Goal: Transaction & Acquisition: Download file/media

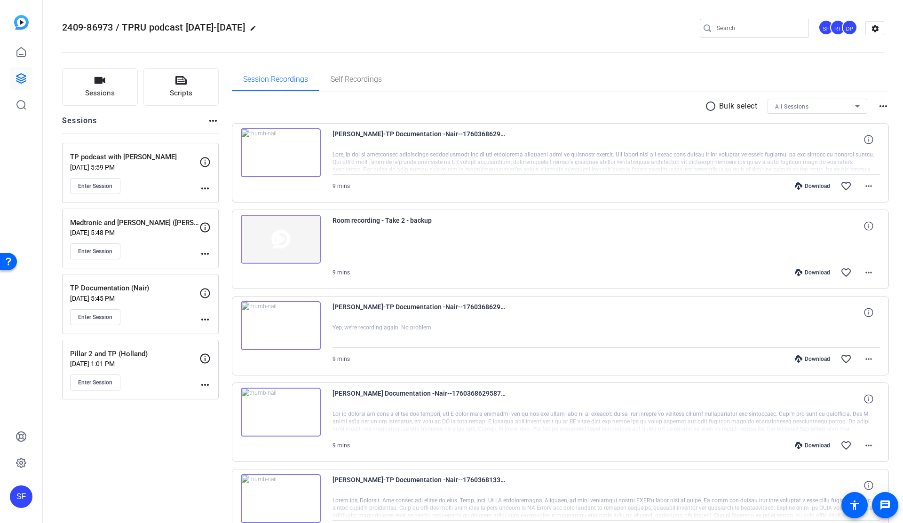
scroll to position [517, 0]
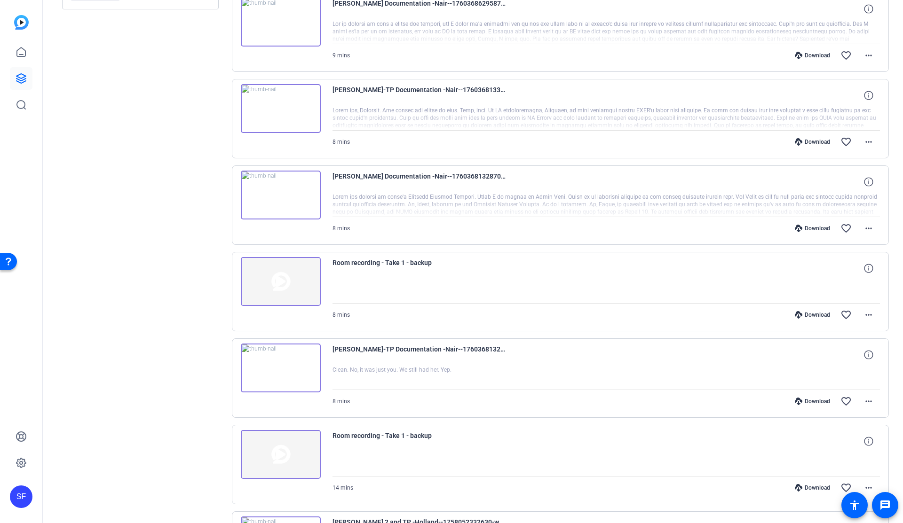
scroll to position [376, 0]
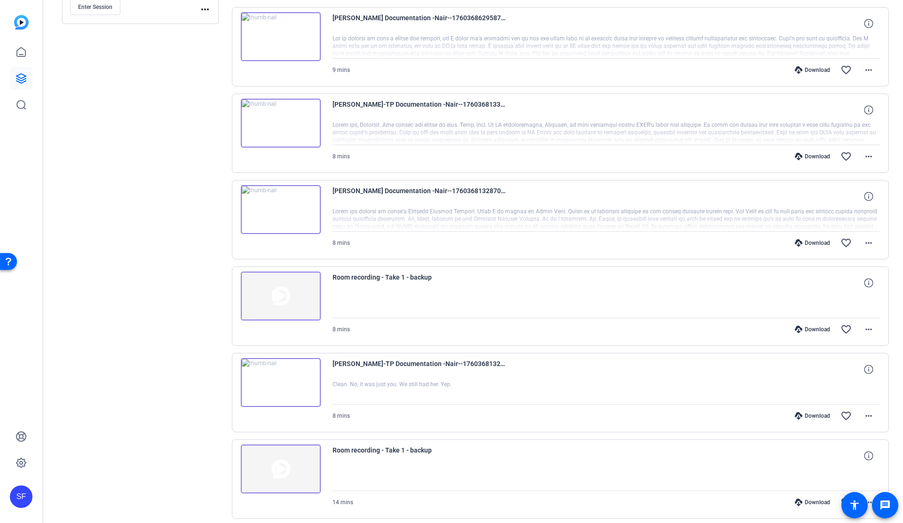
click at [814, 331] on div "Download" at bounding box center [812, 330] width 45 height 8
click at [863, 242] on mat-icon "more_horiz" at bounding box center [868, 242] width 11 height 11
click at [843, 288] on span "Download MP4" at bounding box center [839, 286] width 56 height 11
click at [864, 154] on mat-icon "more_horiz" at bounding box center [868, 156] width 11 height 11
click at [844, 194] on span "Download MP4" at bounding box center [839, 199] width 56 height 11
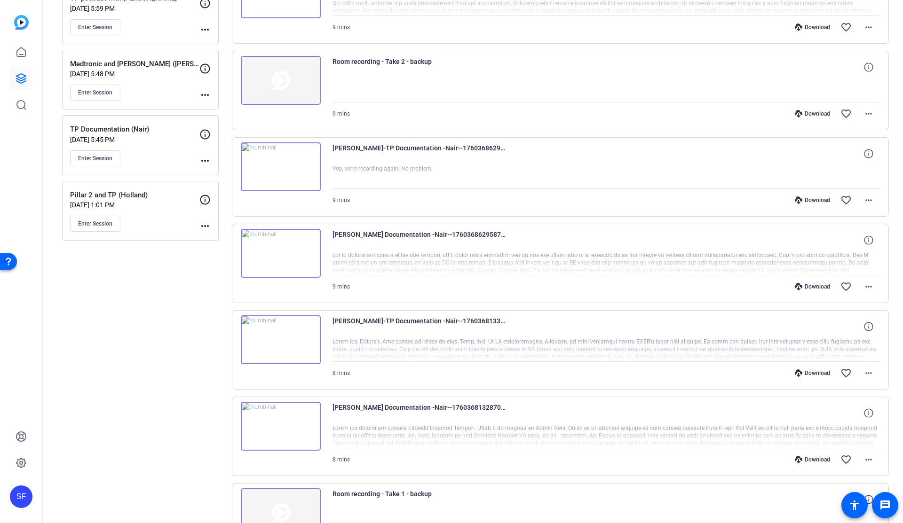
scroll to position [94, 0]
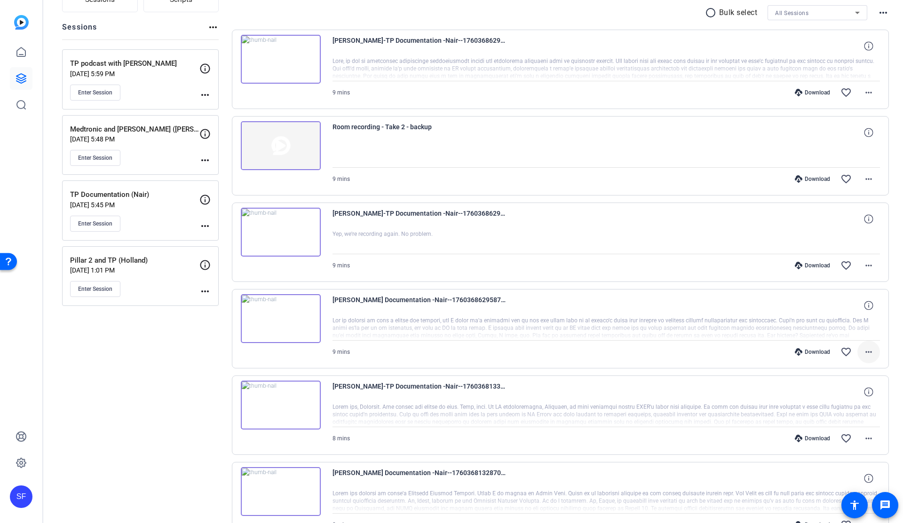
click at [866, 351] on mat-icon "more_horiz" at bounding box center [868, 352] width 11 height 11
click at [849, 392] on span "Download MP4" at bounding box center [839, 395] width 56 height 11
click at [638, 451] on div "[PERSON_NAME]-TP Documentation -Nair--1760368133017-webcam 8 mins Download favo…" at bounding box center [560, 415] width 657 height 79
click at [810, 178] on div "Download" at bounding box center [812, 179] width 45 height 8
click at [866, 95] on mat-icon "more_horiz" at bounding box center [868, 92] width 11 height 11
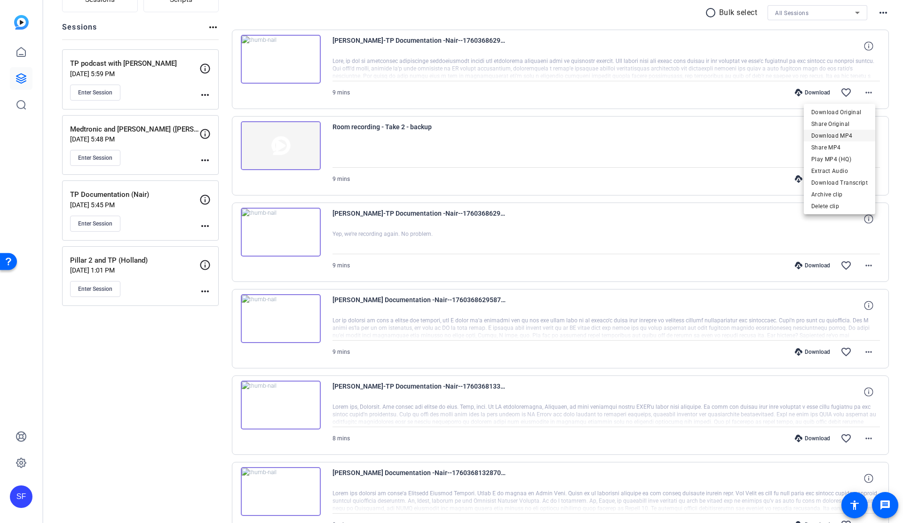
click at [853, 133] on span "Download MP4" at bounding box center [839, 135] width 56 height 11
